Goal: Task Accomplishment & Management: Use online tool/utility

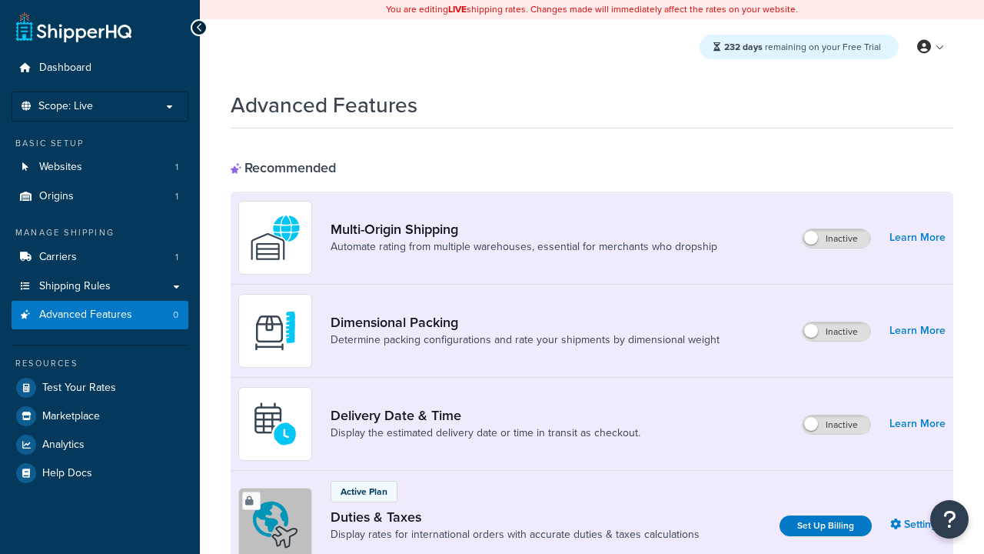
scroll to position [500, 0]
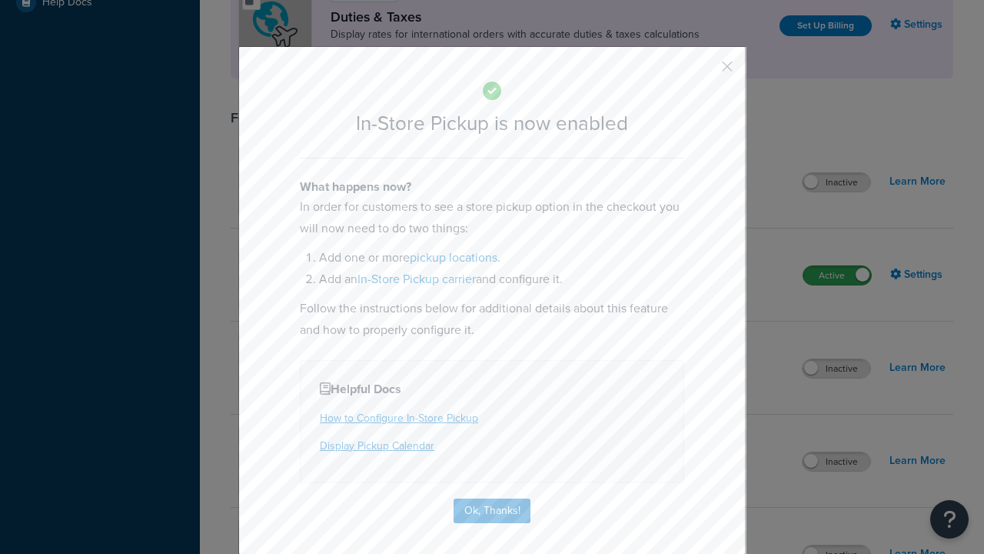
scroll to position [0, 0]
click at [704, 70] on button "button" at bounding box center [705, 72] width 4 height 4
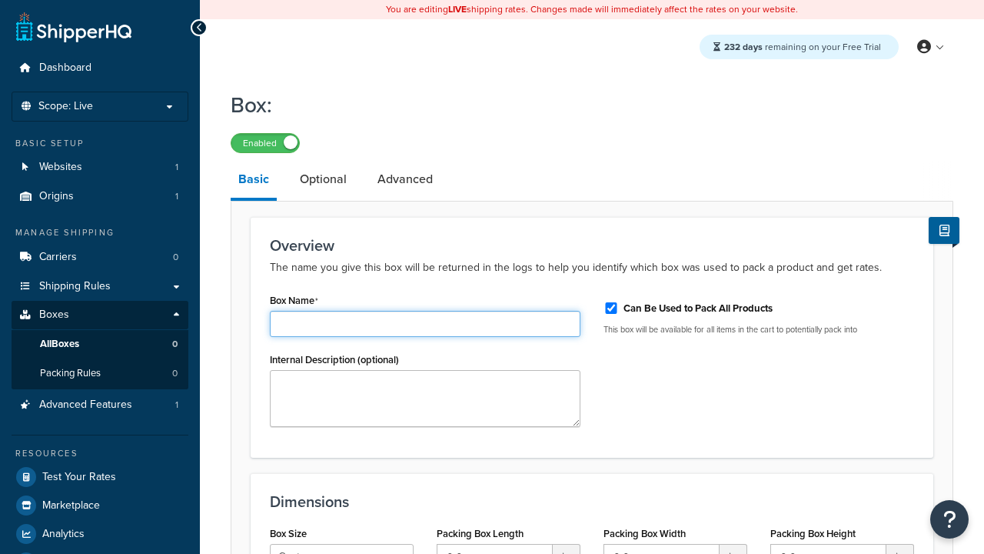
type input "Box1"
select select "usps_small"
type input "8.5"
type input "5"
type input "1.5"
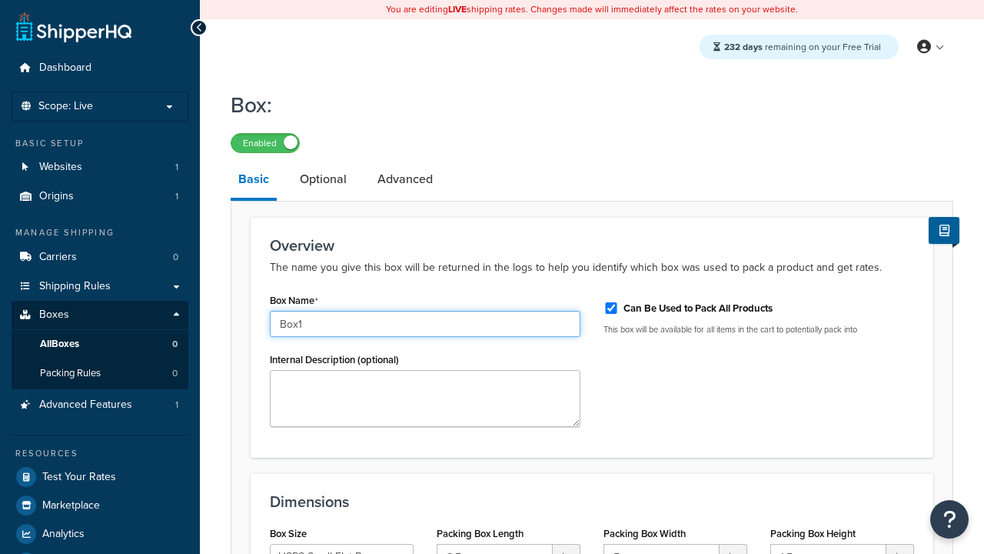
type input "Box1"
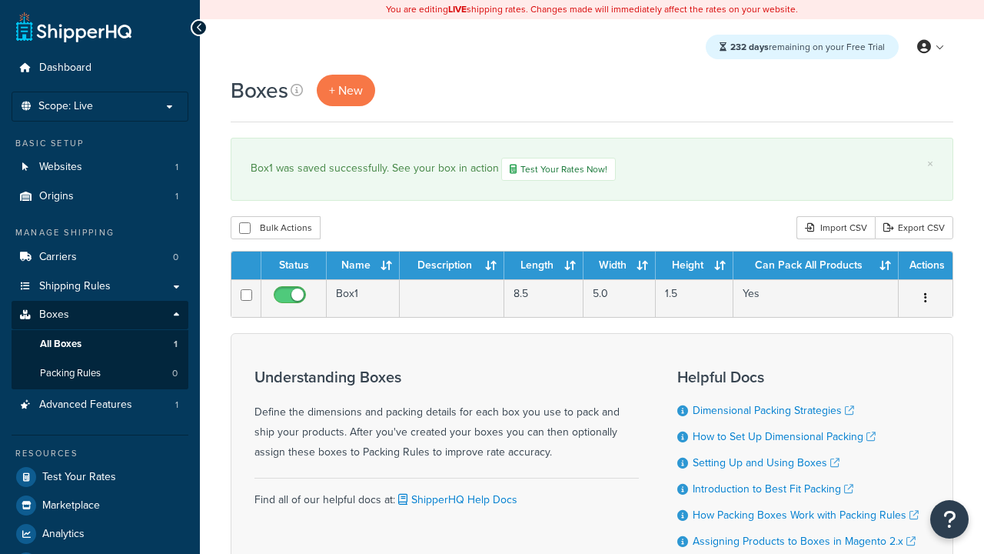
click at [294, 268] on th "Status" at bounding box center [293, 265] width 65 height 28
click at [363, 268] on th "Name" at bounding box center [363, 265] width 73 height 28
click at [452, 268] on th "Description" at bounding box center [452, 265] width 105 height 28
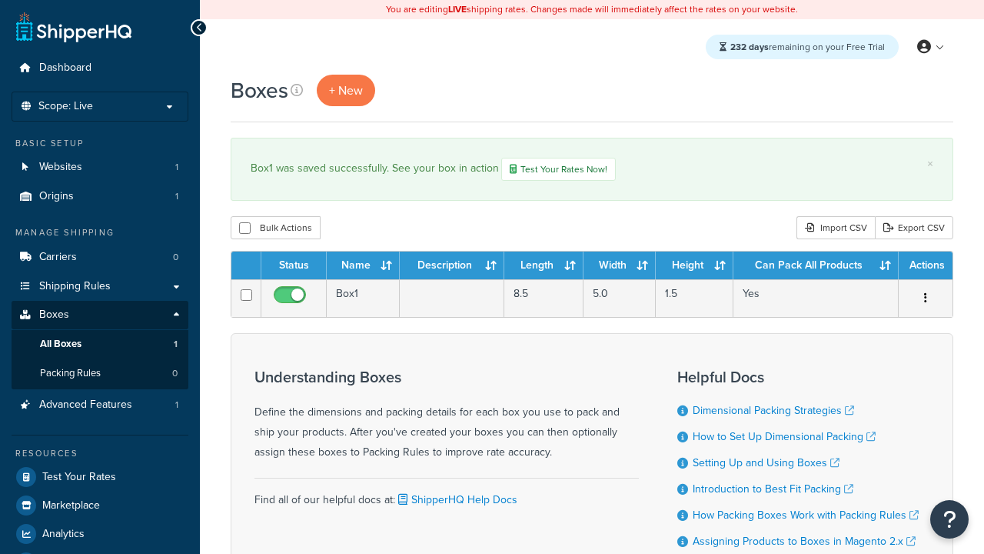
click at [452, 268] on th "Description" at bounding box center [452, 265] width 105 height 28
click at [544, 268] on th "Length" at bounding box center [543, 265] width 79 height 28
click at [620, 268] on th "Width" at bounding box center [620, 265] width 72 height 28
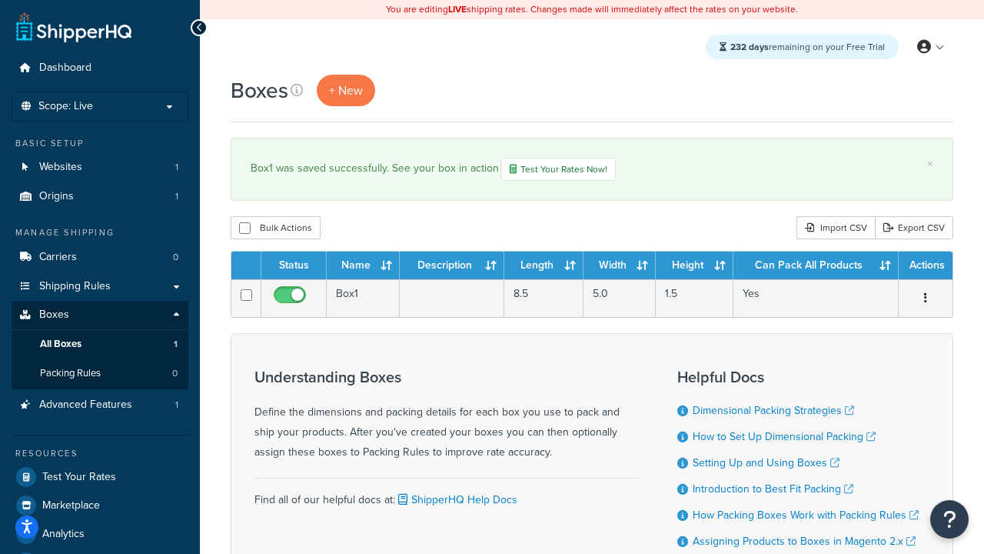
click at [694, 268] on th "Height" at bounding box center [695, 265] width 78 height 28
click at [816, 268] on th "Can Pack All Products" at bounding box center [816, 265] width 165 height 28
click at [925, 268] on th "Actions" at bounding box center [926, 265] width 54 height 28
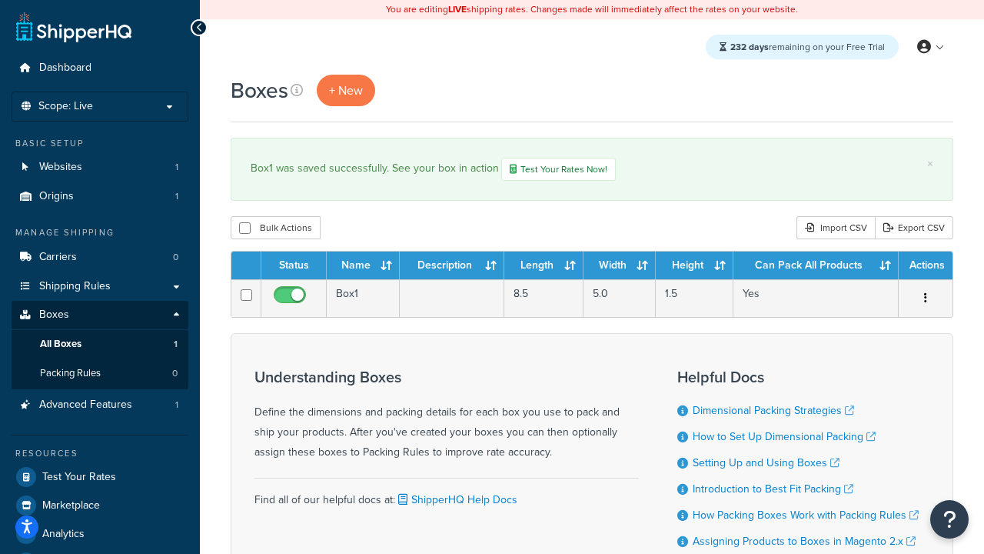
click at [925, 268] on th "Actions" at bounding box center [926, 265] width 54 height 28
click at [245, 230] on input "checkbox" at bounding box center [245, 228] width 12 height 12
checkbox input "true"
click at [0, 0] on button "Delete" at bounding box center [0, 0] width 0 height 0
